Goal: Communication & Community: Answer question/provide support

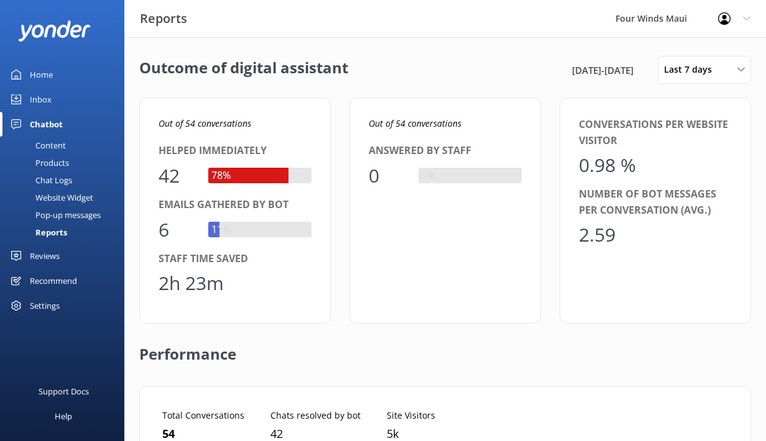
scroll to position [125, 573]
click at [35, 94] on div "Inbox" at bounding box center [41, 99] width 22 height 25
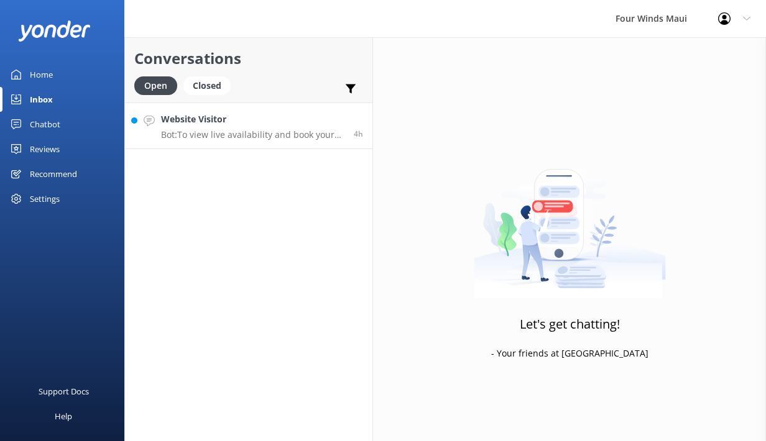
click at [243, 110] on link "Website Visitor Bot: To view live availability and book your tour, please visit…" at bounding box center [248, 126] width 247 height 47
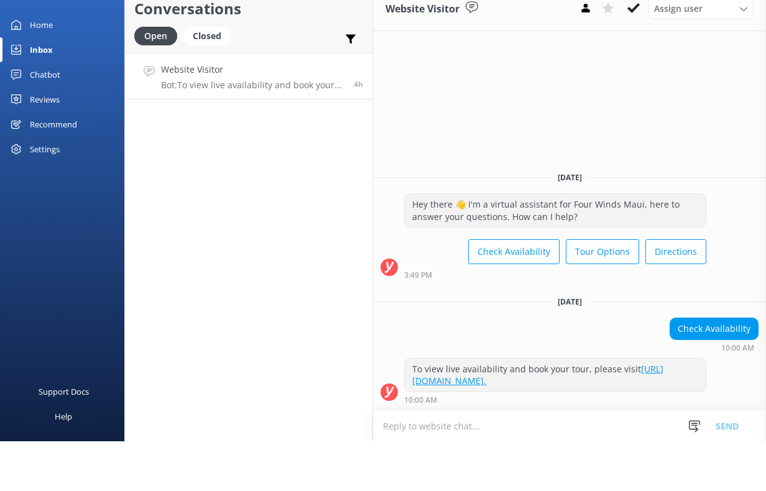
scroll to position [34, 0]
